Goal: Information Seeking & Learning: Learn about a topic

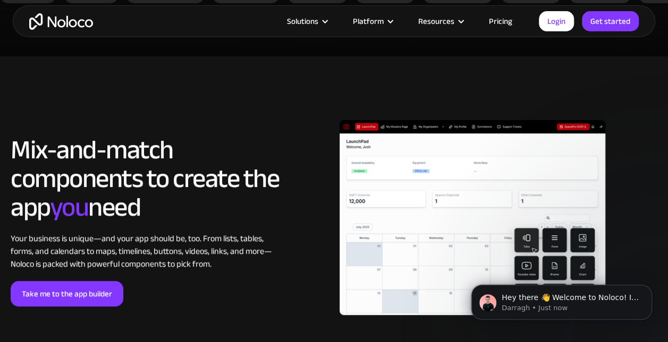
scroll to position [2171, 0]
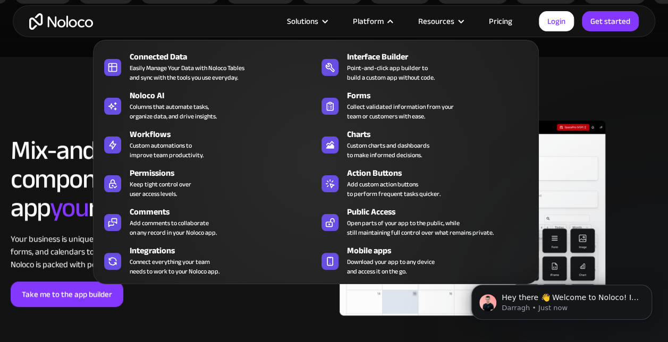
click at [377, 17] on div "Platform" at bounding box center [368, 21] width 31 height 14
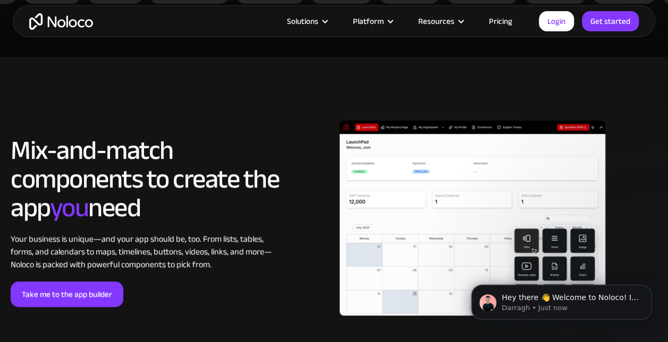
click at [377, 17] on div "Platform" at bounding box center [368, 21] width 31 height 14
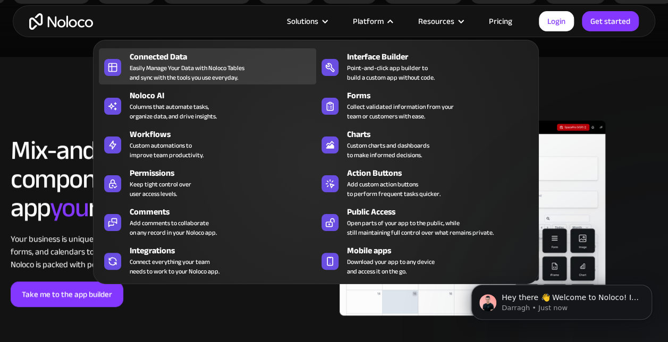
click at [244, 56] on div "Connected Data" at bounding box center [225, 56] width 191 height 13
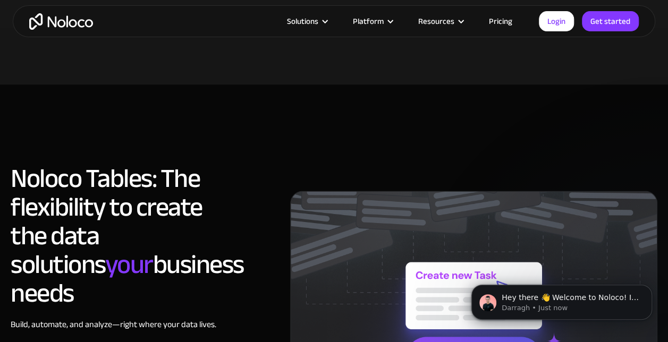
scroll to position [576, 0]
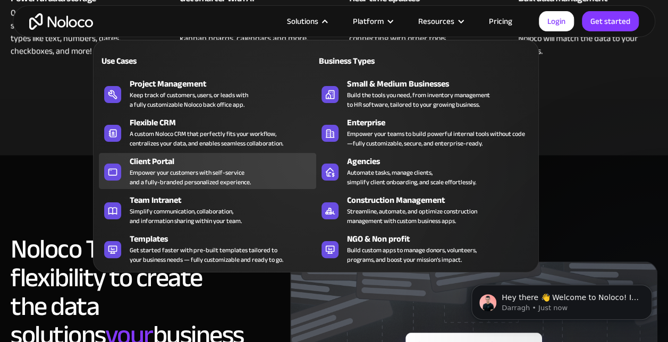
click at [262, 178] on div "Client Portal Empower your customers with self-service and a fully-branded pers…" at bounding box center [220, 171] width 181 height 32
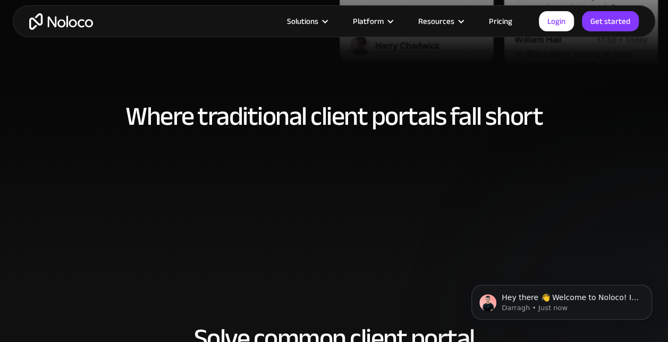
scroll to position [502, 0]
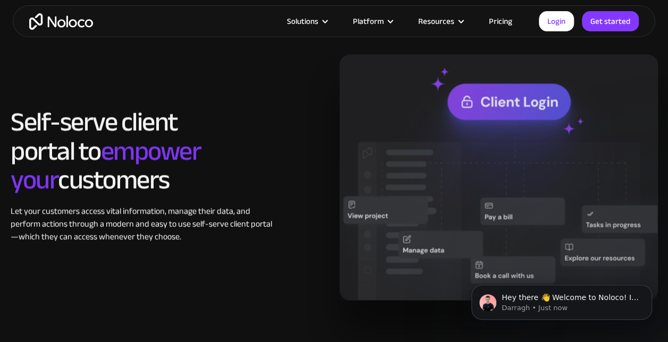
click at [262, 178] on h2 "Self-serve client portal to empower your customers" at bounding box center [145, 150] width 268 height 86
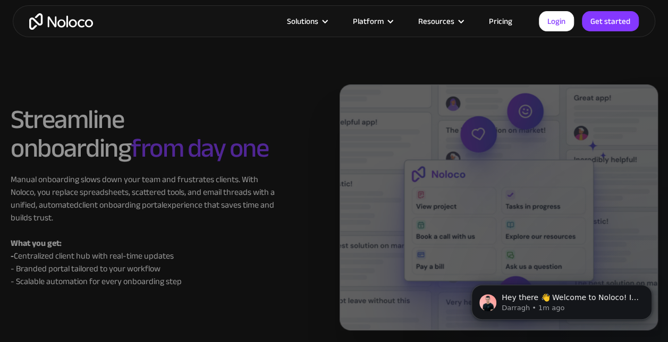
scroll to position [4665, 0]
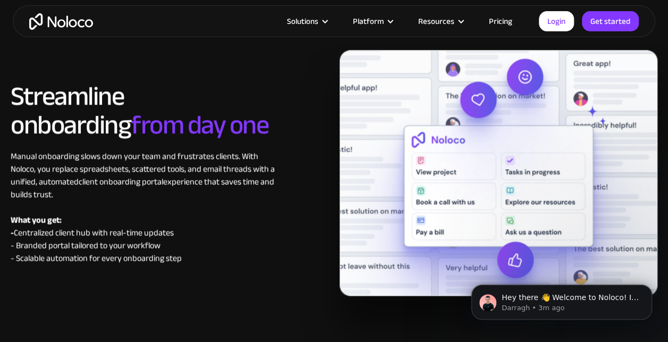
click at [507, 17] on link "Pricing" at bounding box center [501, 21] width 50 height 14
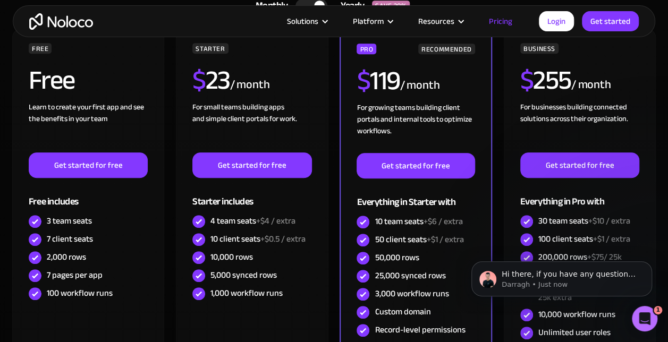
scroll to position [255, 0]
